Goal: Check status: Check status

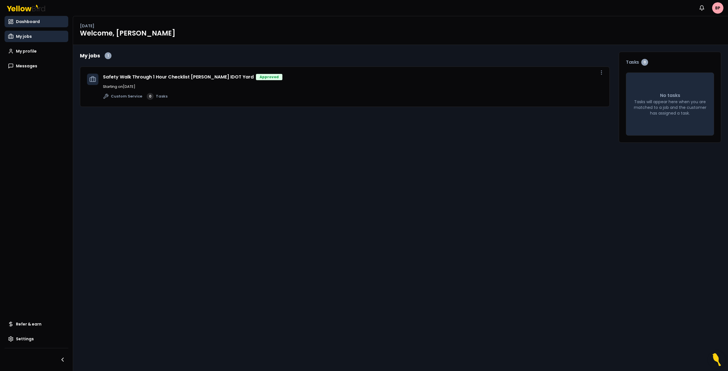
click at [36, 37] on link "My jobs" at bounding box center [37, 36] width 64 height 11
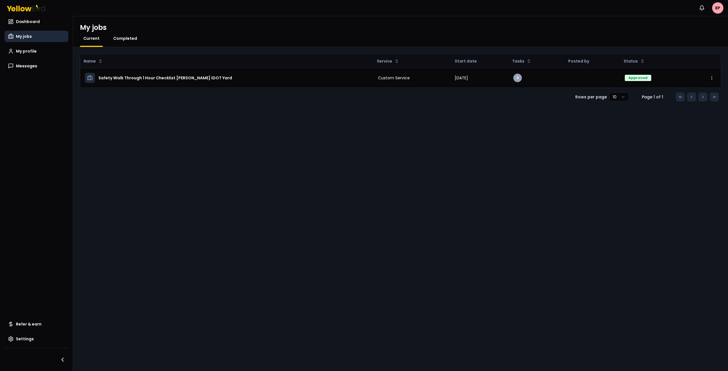
click at [129, 40] on span "Completed" at bounding box center [125, 39] width 24 height 6
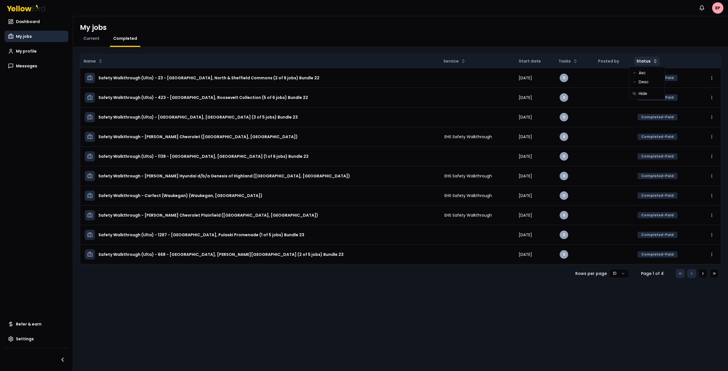
click at [652, 61] on html "Notifications BP Dashboard My jobs My profile Messages Refer & earn Settings My…" at bounding box center [364, 185] width 728 height 371
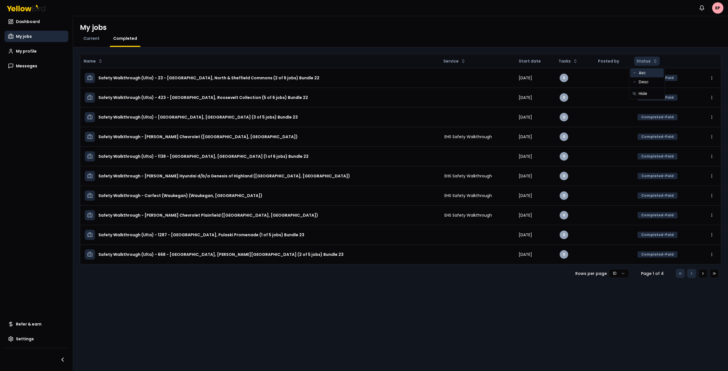
click at [644, 74] on div "Asc" at bounding box center [647, 72] width 34 height 9
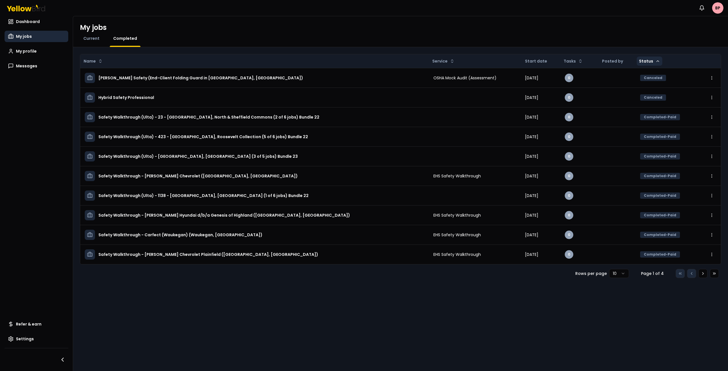
click at [648, 59] on html "Notifications BP Dashboard My jobs My profile Messages Refer & earn Settings My…" at bounding box center [364, 185] width 728 height 371
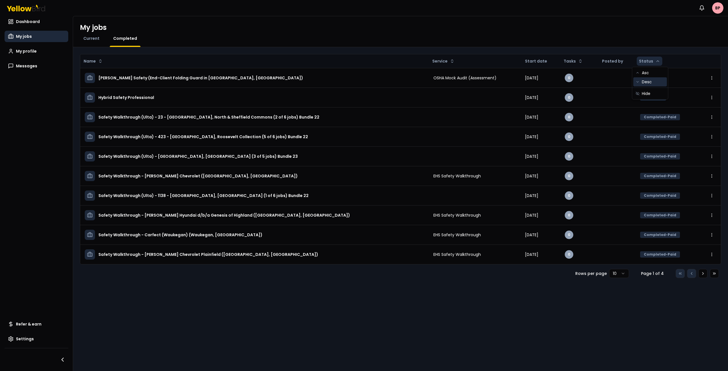
click at [648, 82] on div "Desc" at bounding box center [650, 81] width 34 height 9
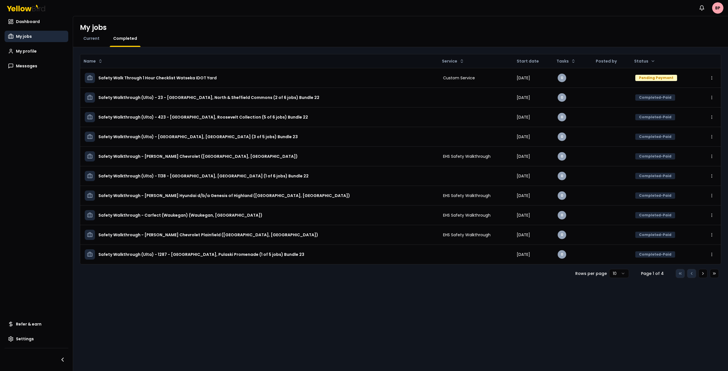
click at [22, 36] on span "My jobs" at bounding box center [24, 37] width 16 height 6
